Goal: Task Accomplishment & Management: Use online tool/utility

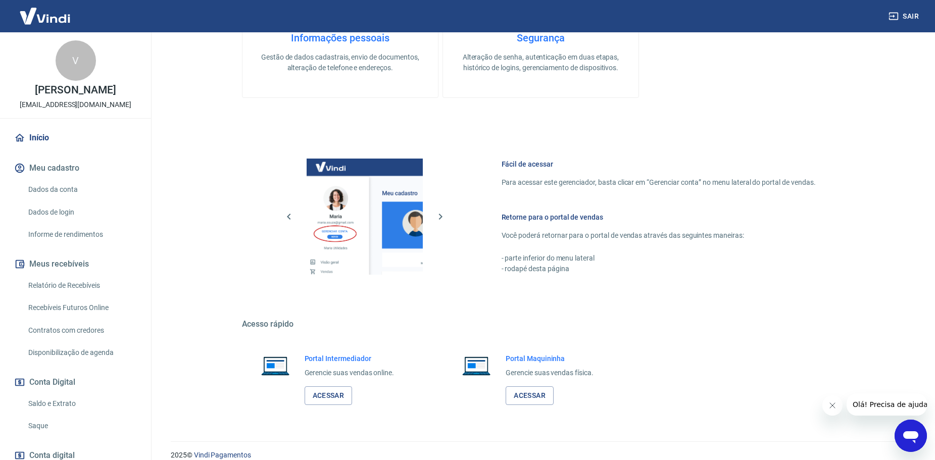
scroll to position [327, 0]
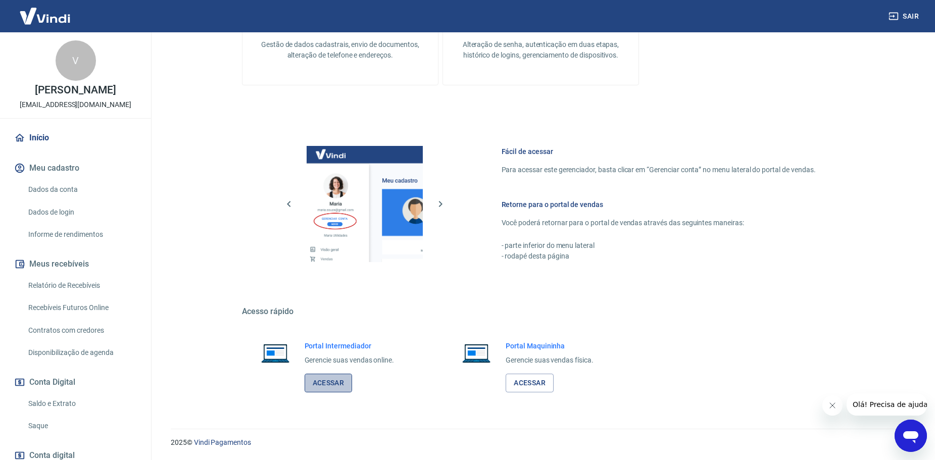
click at [318, 382] on link "Acessar" at bounding box center [329, 383] width 48 height 19
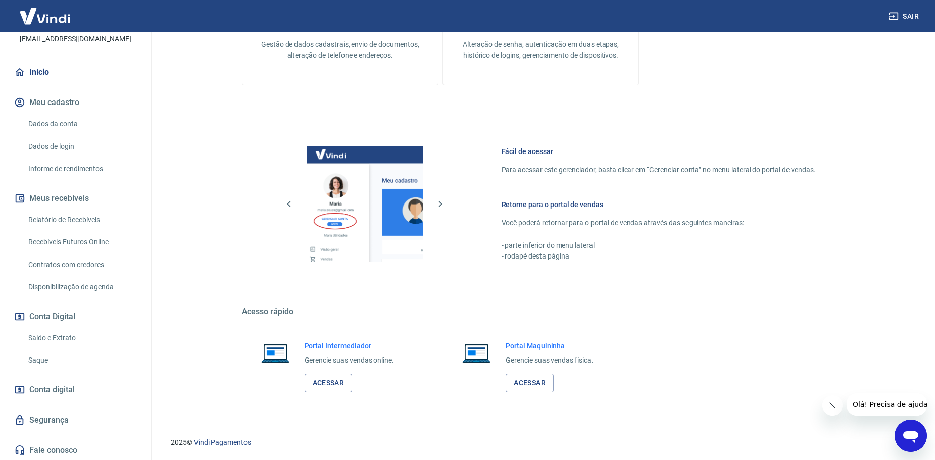
scroll to position [67, 0]
click at [51, 362] on link "Saque" at bounding box center [81, 358] width 115 height 21
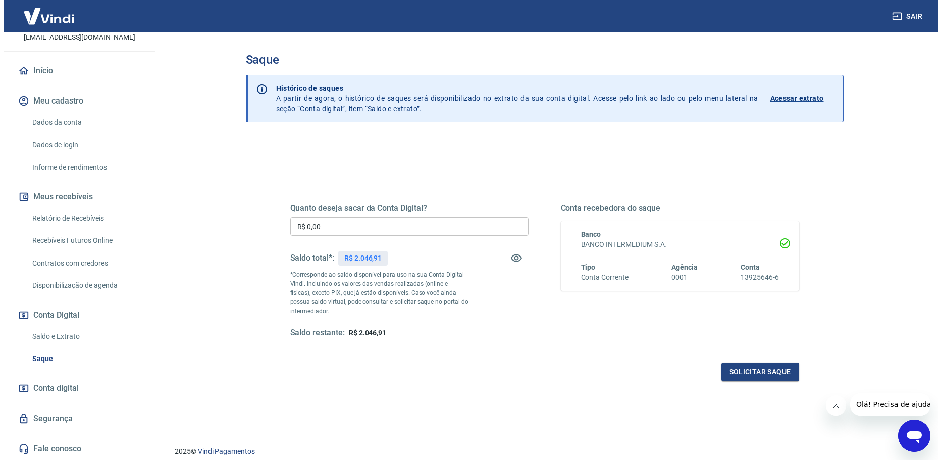
scroll to position [39, 0]
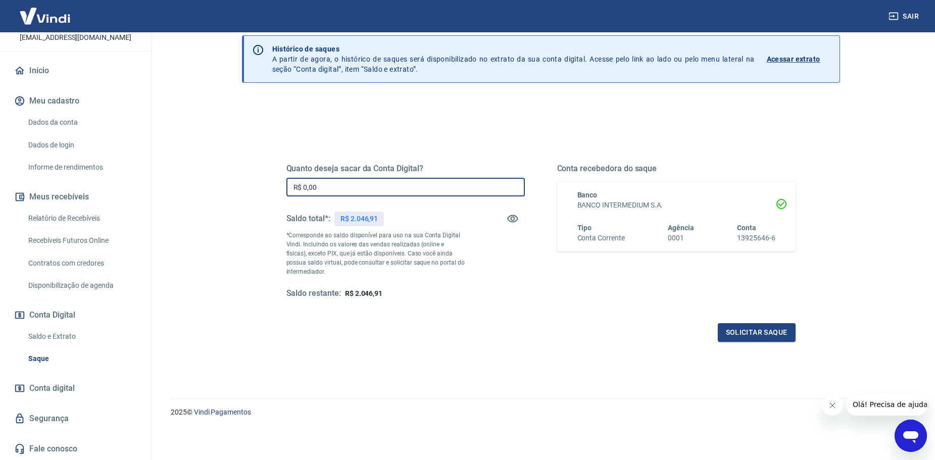
click at [368, 193] on input "R$ 0,00" at bounding box center [405, 187] width 238 height 19
paste input "1.580,28"
type input "R$ 1.580,28"
drag, startPoint x: 449, startPoint y: 379, endPoint x: 643, endPoint y: 379, distance: 194.4
click at [449, 379] on div "Quanto deseja sacar da Conta Digital? R$ 1.580,28 ​ Saldo total*: R$ 2.046,91 *…" at bounding box center [541, 279] width 598 height 361
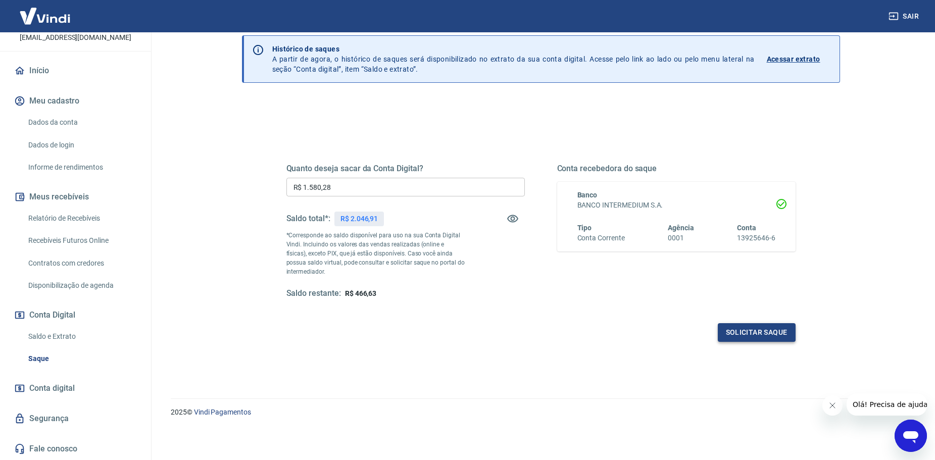
click at [758, 341] on button "Solicitar saque" at bounding box center [757, 332] width 78 height 19
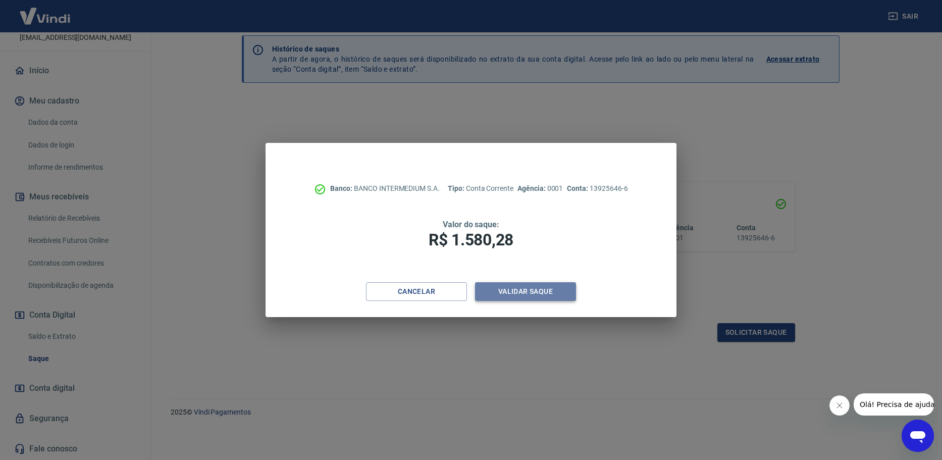
click at [531, 293] on button "Validar saque" at bounding box center [525, 291] width 101 height 19
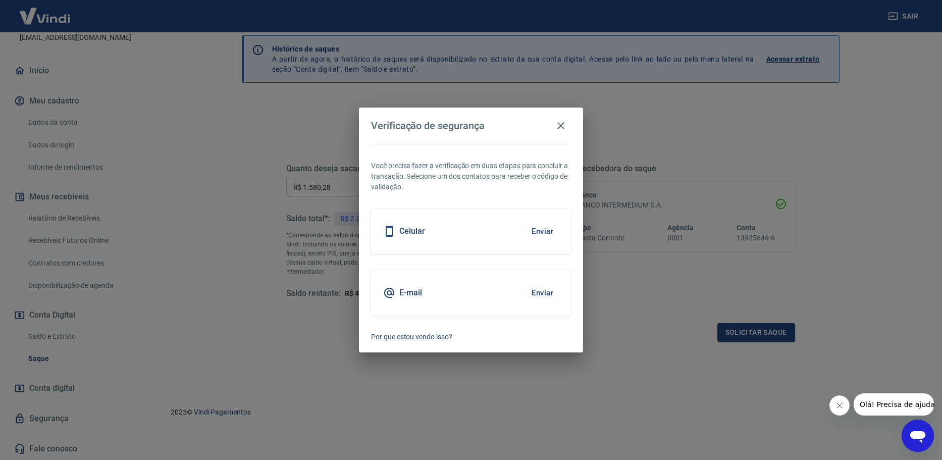
drag, startPoint x: 541, startPoint y: 232, endPoint x: 544, endPoint y: 315, distance: 82.9
click at [544, 315] on div "Você precisa fazer a verificação em duas etapas para concluir a transação. Sele…" at bounding box center [471, 248] width 224 height 209
click at [548, 289] on button "Enviar" at bounding box center [542, 292] width 33 height 21
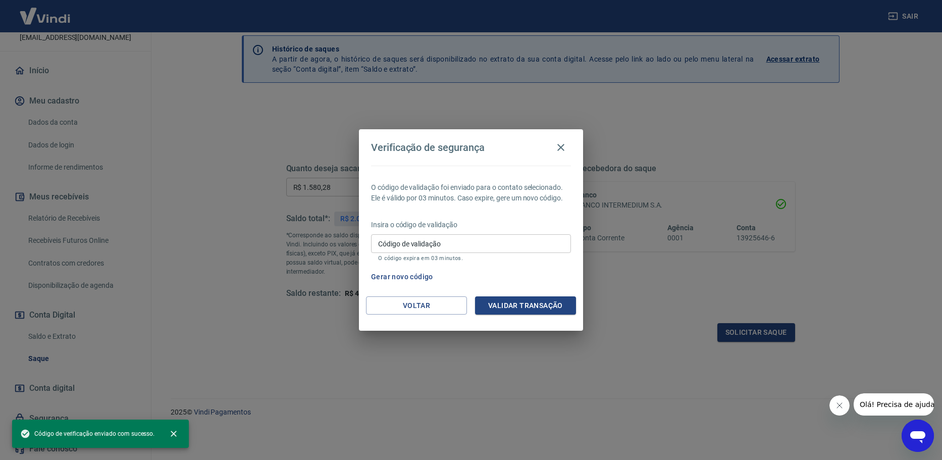
click at [480, 242] on input "Código de validação" at bounding box center [471, 243] width 200 height 19
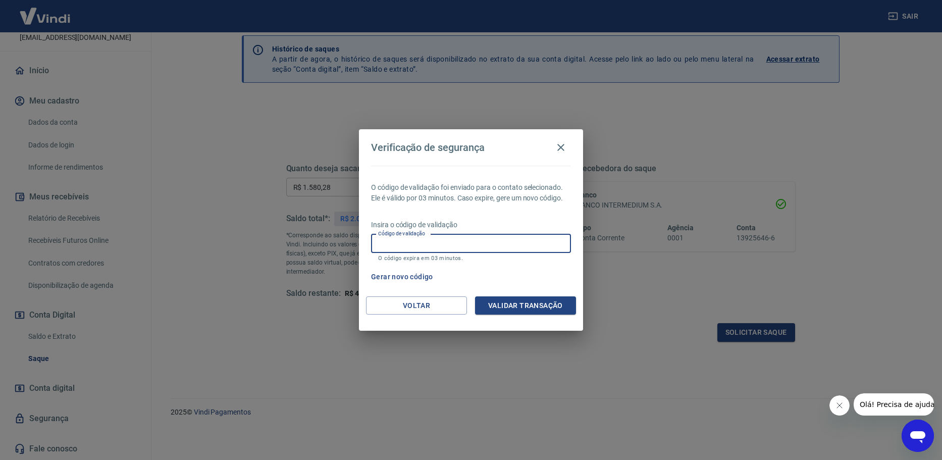
paste input "758111"
type input "758111"
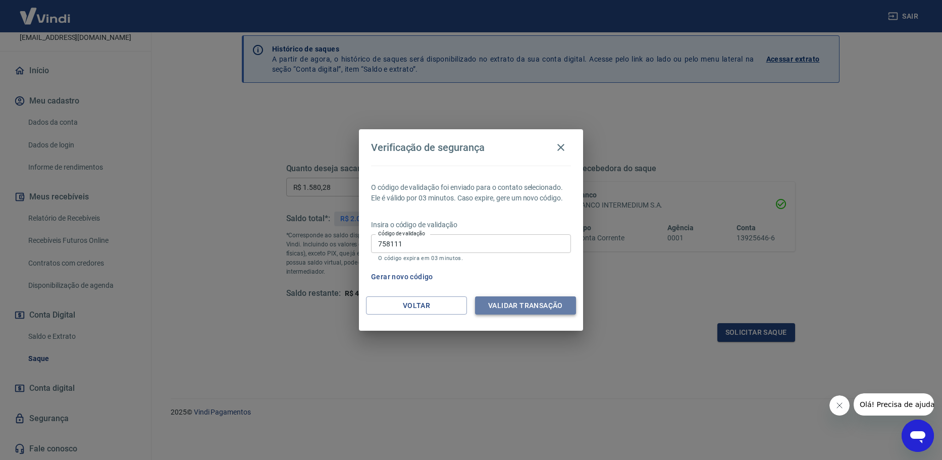
click at [538, 305] on button "Validar transação" at bounding box center [525, 305] width 101 height 19
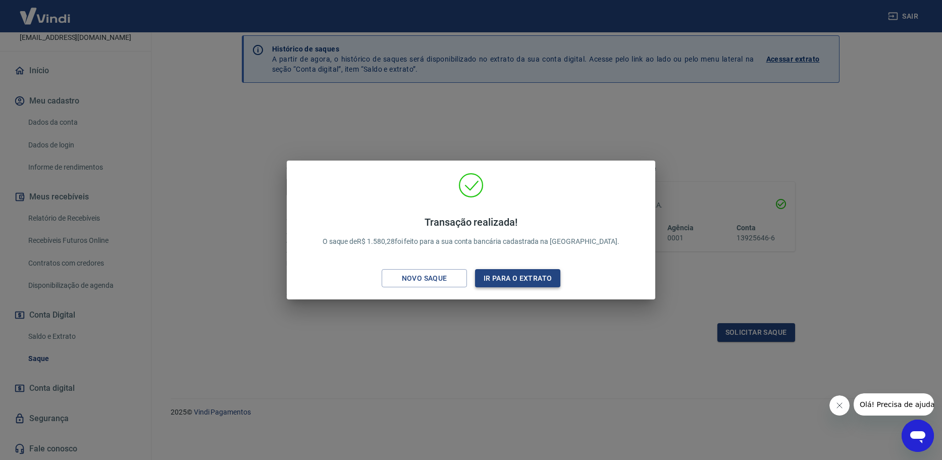
click at [540, 279] on button "Ir para o extrato" at bounding box center [517, 278] width 85 height 19
